Goal: Information Seeking & Learning: Understand process/instructions

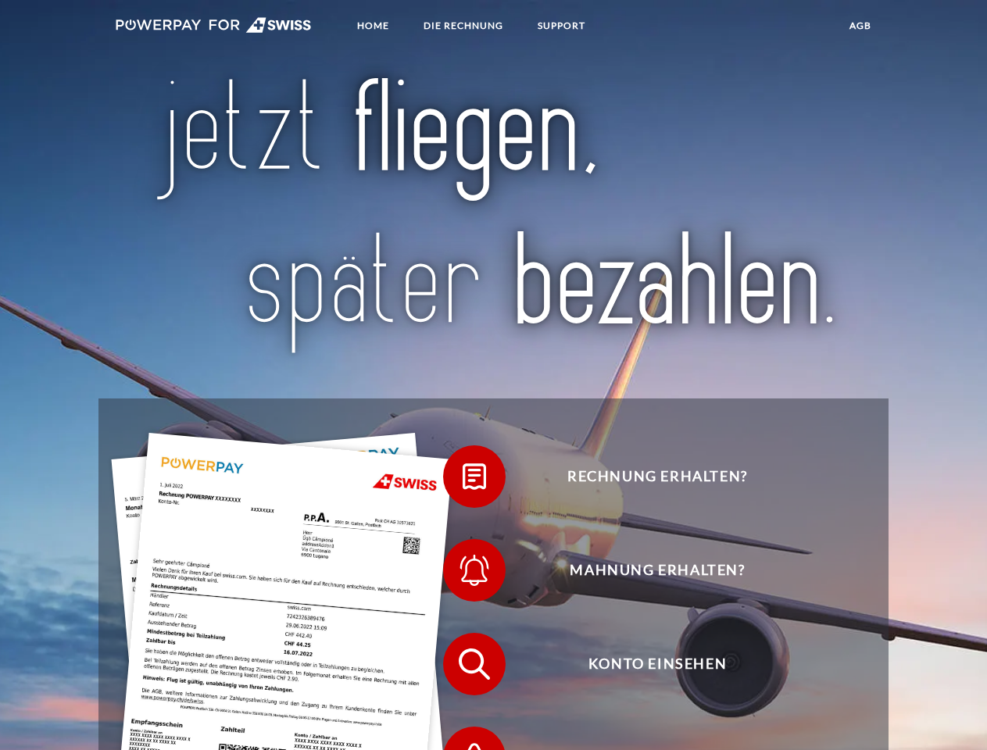
click at [213, 27] on img at bounding box center [214, 25] width 196 height 16
click at [463, 481] on span at bounding box center [451, 477] width 78 height 78
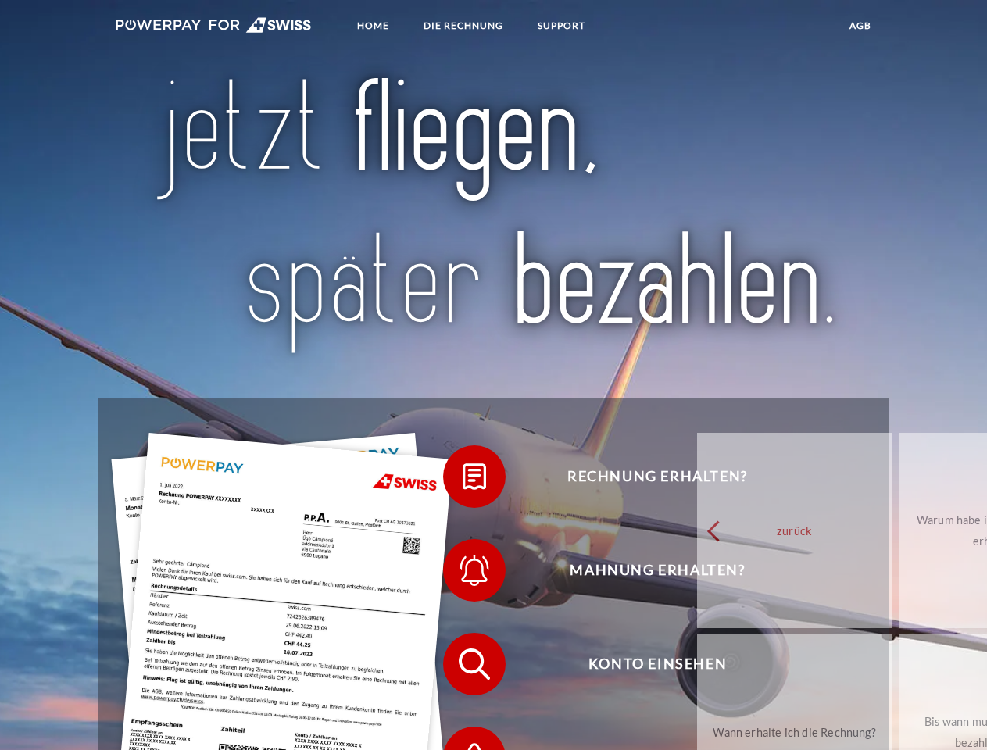
click at [463, 575] on span at bounding box center [451, 571] width 78 height 78
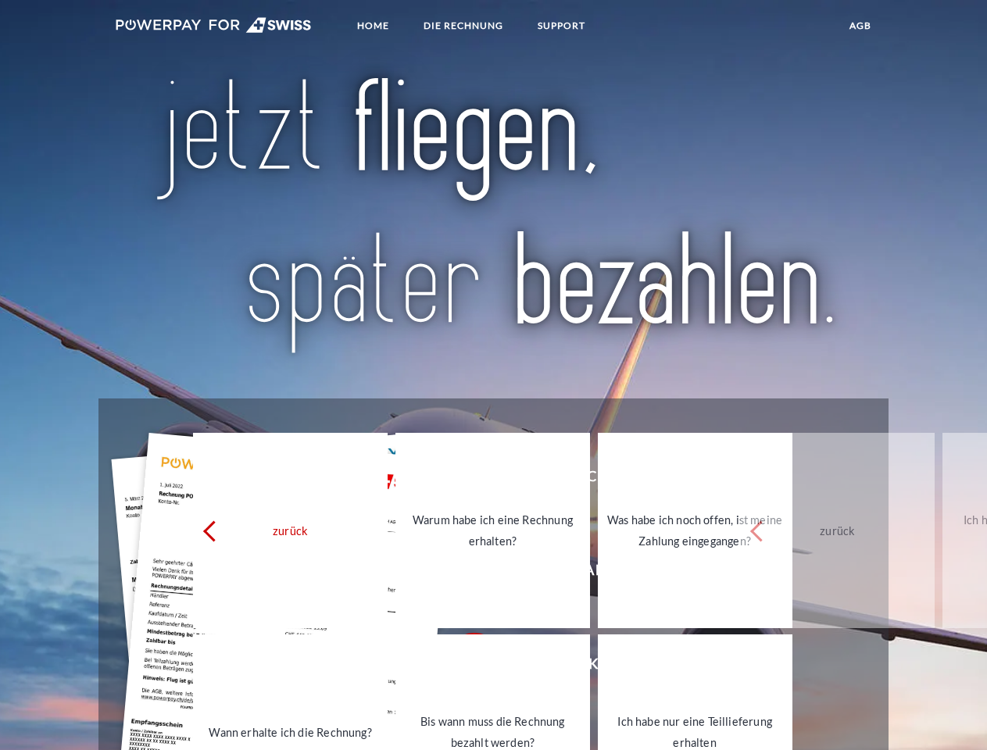
click at [463, 668] on link "Bis wann muss die Rechnung bezahlt werden?" at bounding box center [493, 732] width 195 height 195
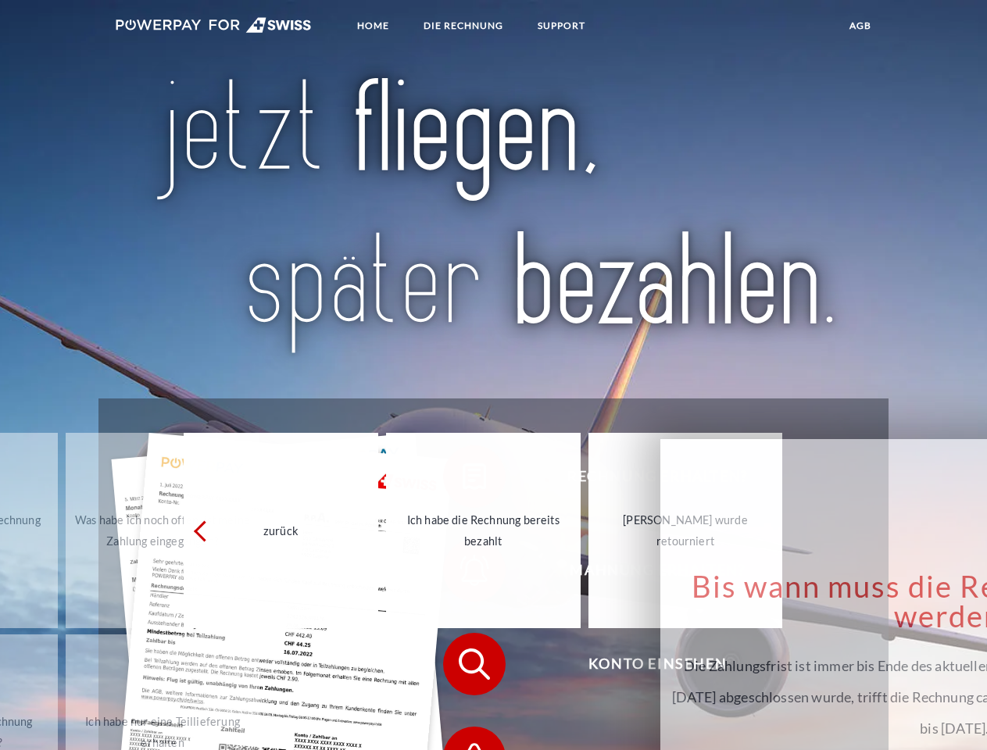
click at [463, 736] on span at bounding box center [451, 758] width 78 height 78
